Goal: Find specific page/section: Find specific page/section

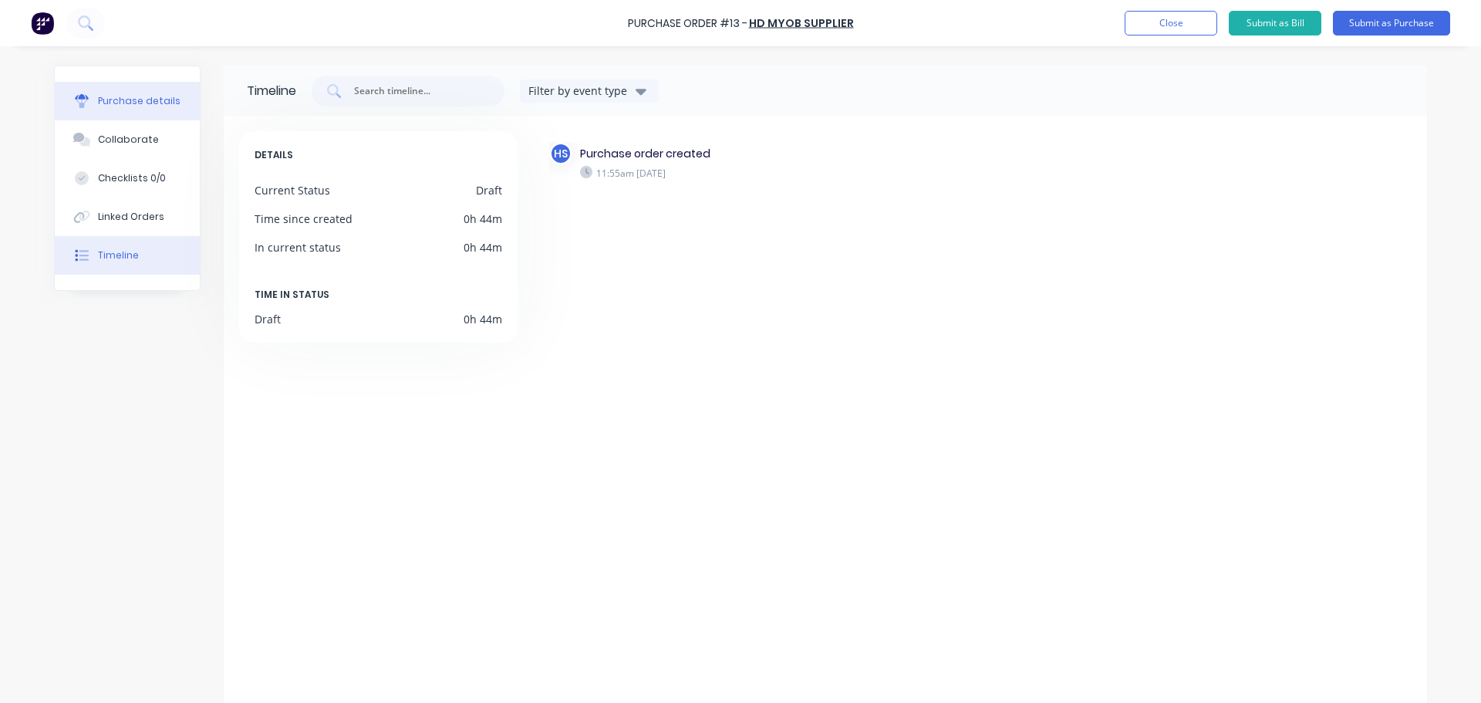
click at [125, 104] on div "Purchase details" at bounding box center [139, 101] width 83 height 14
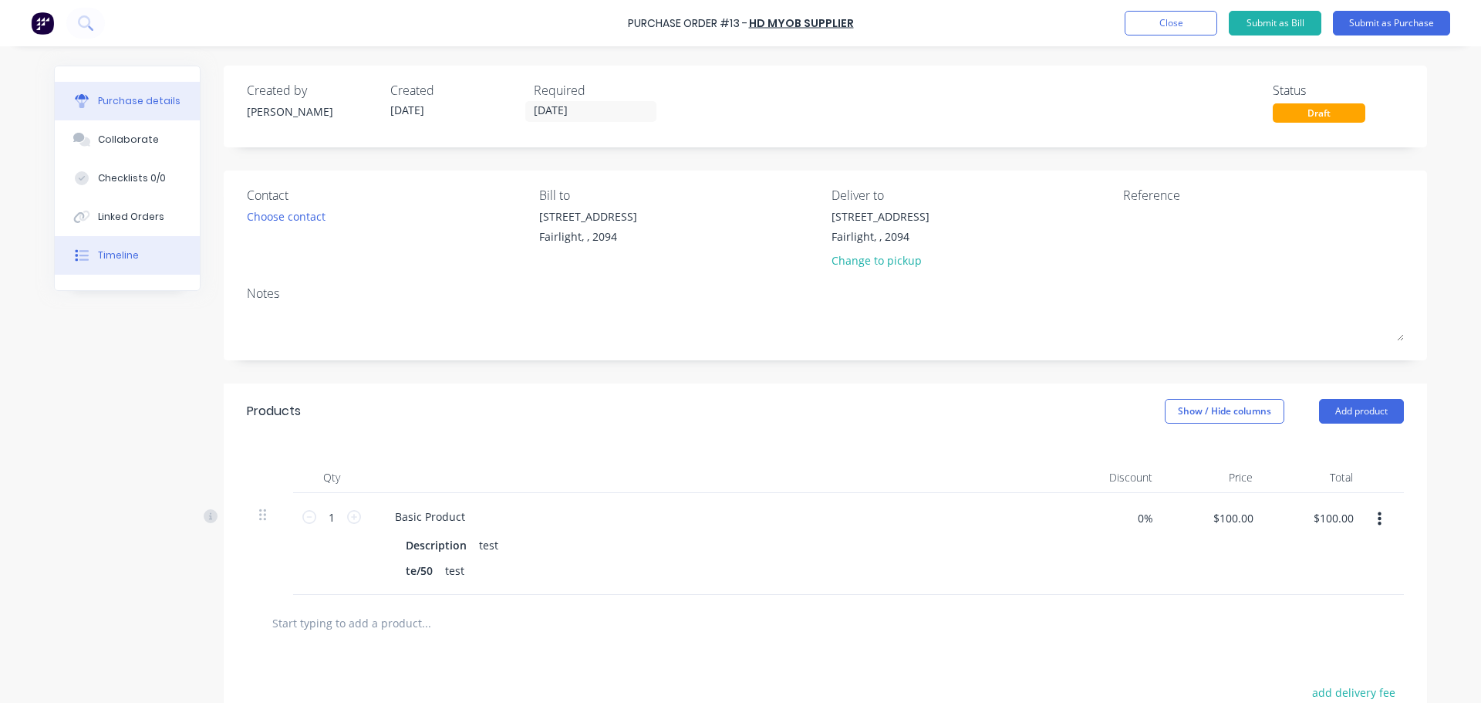
click at [144, 245] on button "Timeline" at bounding box center [127, 255] width 145 height 39
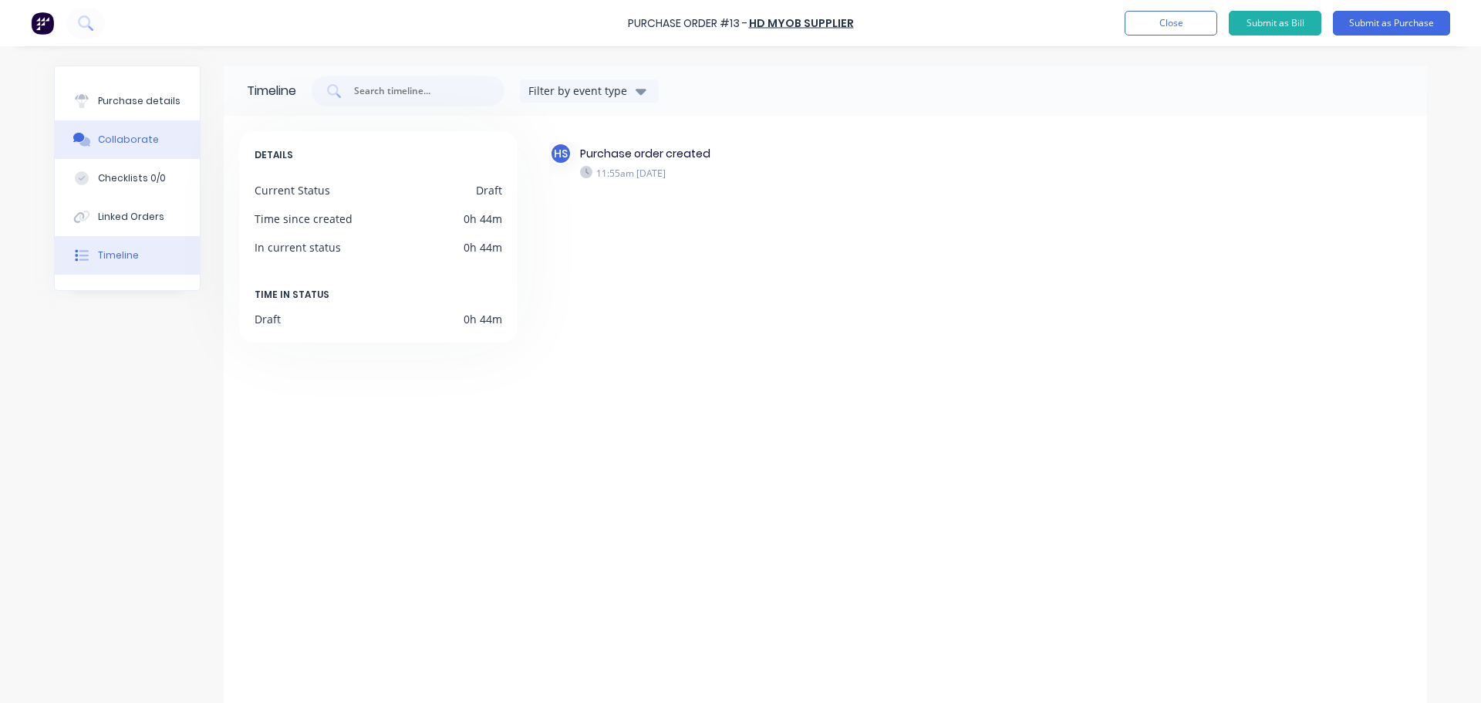
click at [128, 128] on button "Collaborate" at bounding box center [127, 139] width 145 height 39
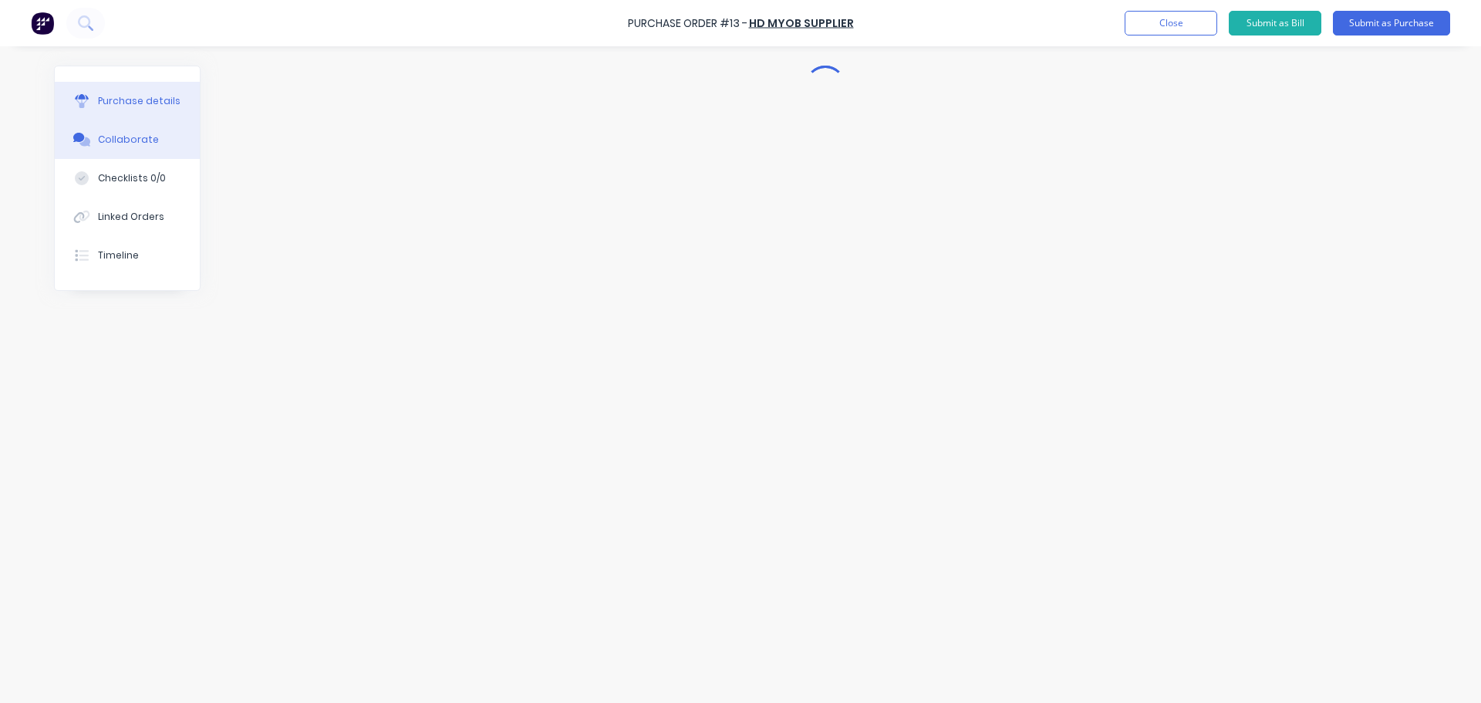
drag, startPoint x: 147, startPoint y: 92, endPoint x: 160, endPoint y: 93, distance: 13.1
click at [148, 92] on button "Purchase details" at bounding box center [127, 101] width 145 height 39
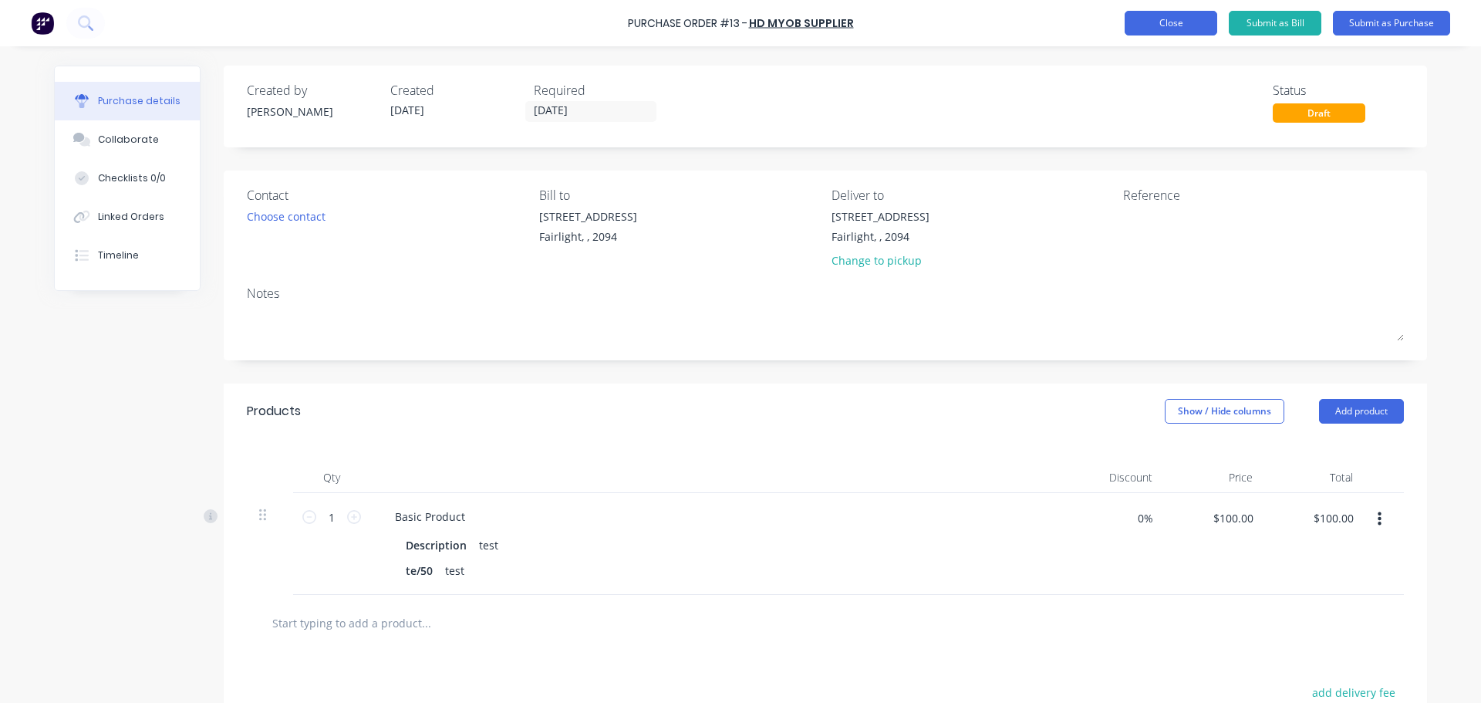
click at [1153, 15] on button "Close" at bounding box center [1170, 23] width 93 height 25
